Goal: Navigation & Orientation: Find specific page/section

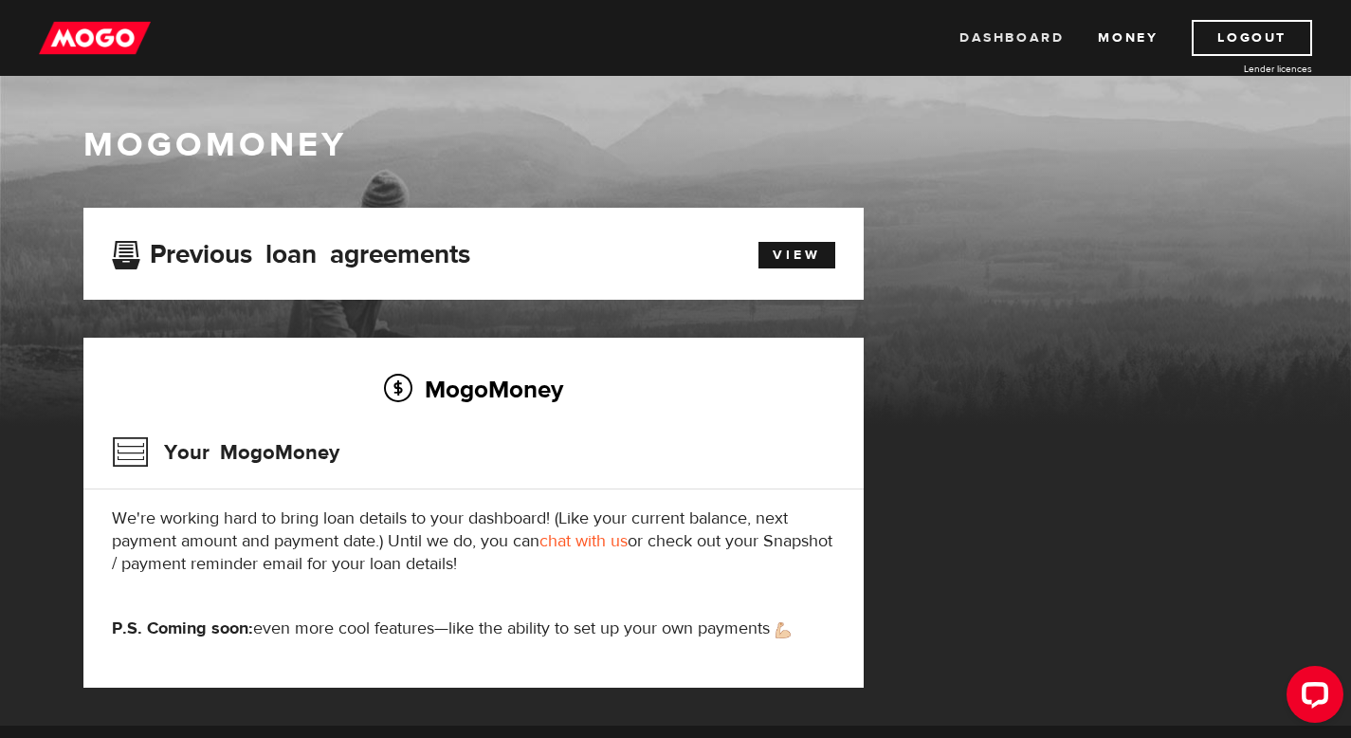
click at [1023, 34] on link "Dashboard" at bounding box center [1012, 38] width 104 height 36
click at [1129, 40] on link "Money" at bounding box center [1128, 38] width 60 height 36
click at [1017, 36] on link "Dashboard" at bounding box center [1012, 38] width 104 height 36
click at [1014, 30] on link "Dashboard" at bounding box center [1012, 38] width 104 height 36
